Goal: Information Seeking & Learning: Learn about a topic

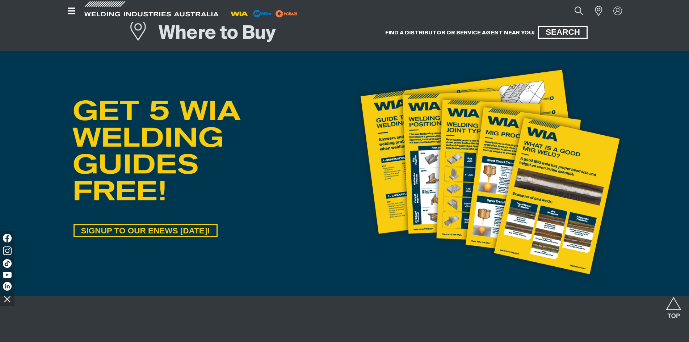
scroll to position [362, 0]
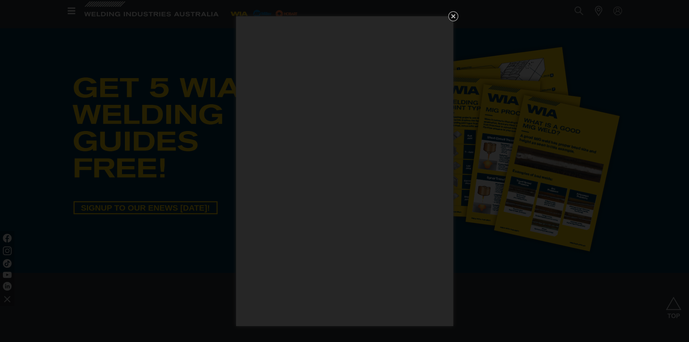
click at [453, 18] on icon "Get 5 WIA Welding Guides Free!" at bounding box center [453, 16] width 9 height 9
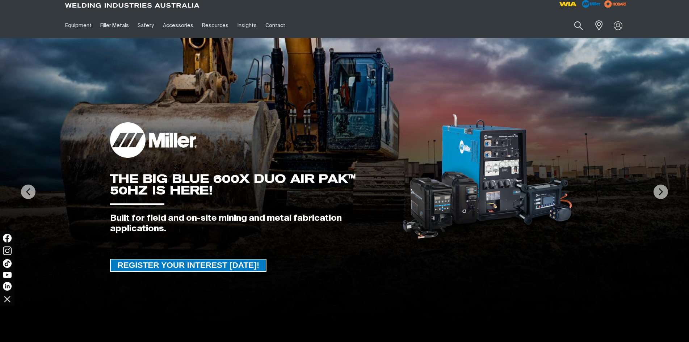
scroll to position [0, 0]
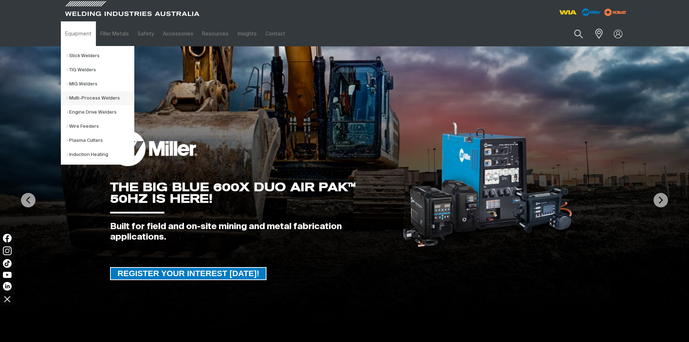
click at [85, 98] on link "Multi-Process Welders" at bounding box center [100, 98] width 67 height 14
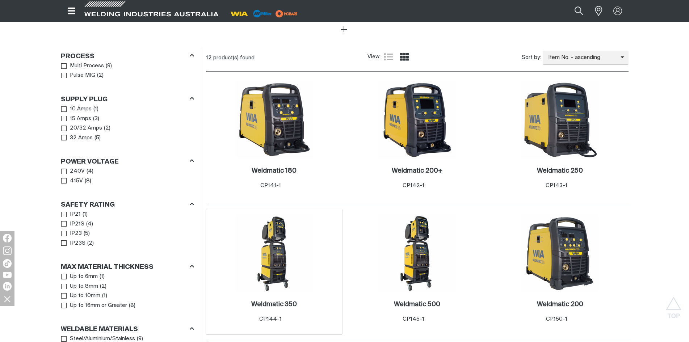
scroll to position [362, 0]
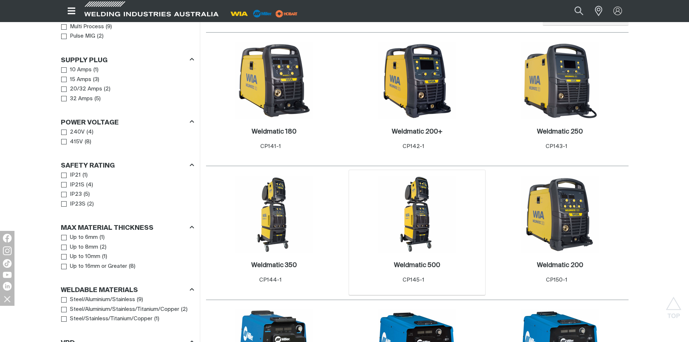
click at [420, 210] on img at bounding box center [416, 214] width 77 height 77
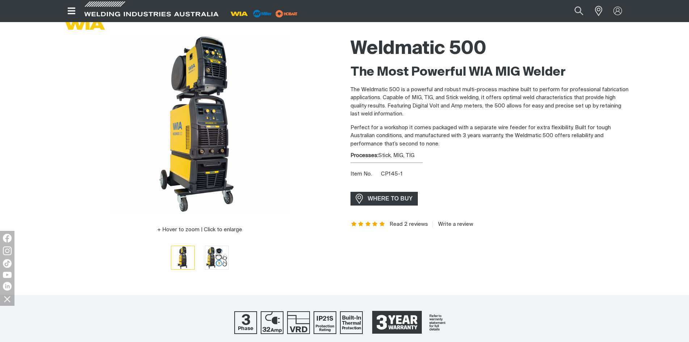
scroll to position [36, 0]
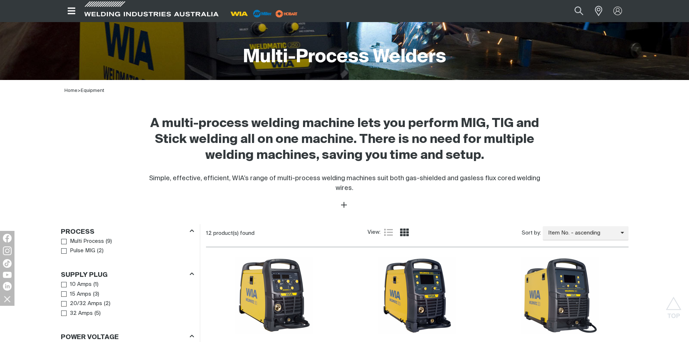
scroll to position [145, 0]
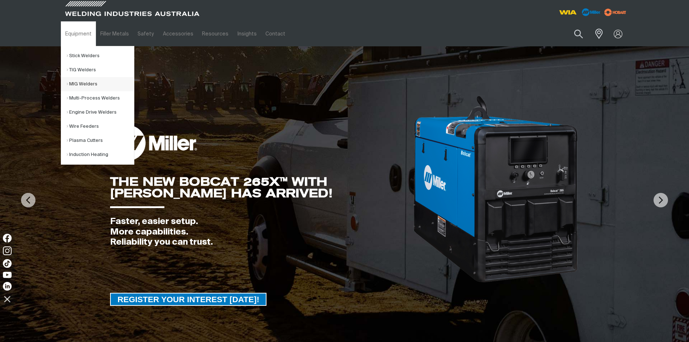
click at [77, 84] on link "MIG Welders" at bounding box center [100, 84] width 67 height 14
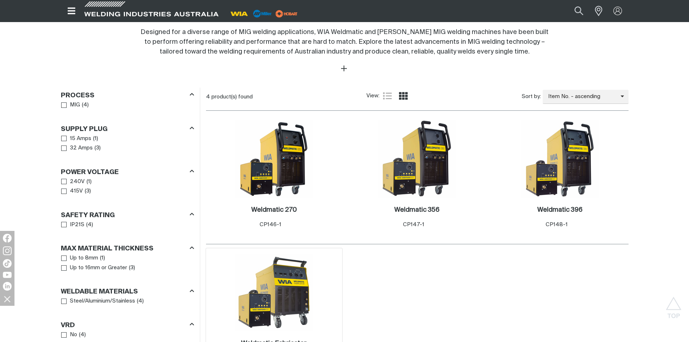
scroll to position [290, 0]
